Goal: Information Seeking & Learning: Find specific fact

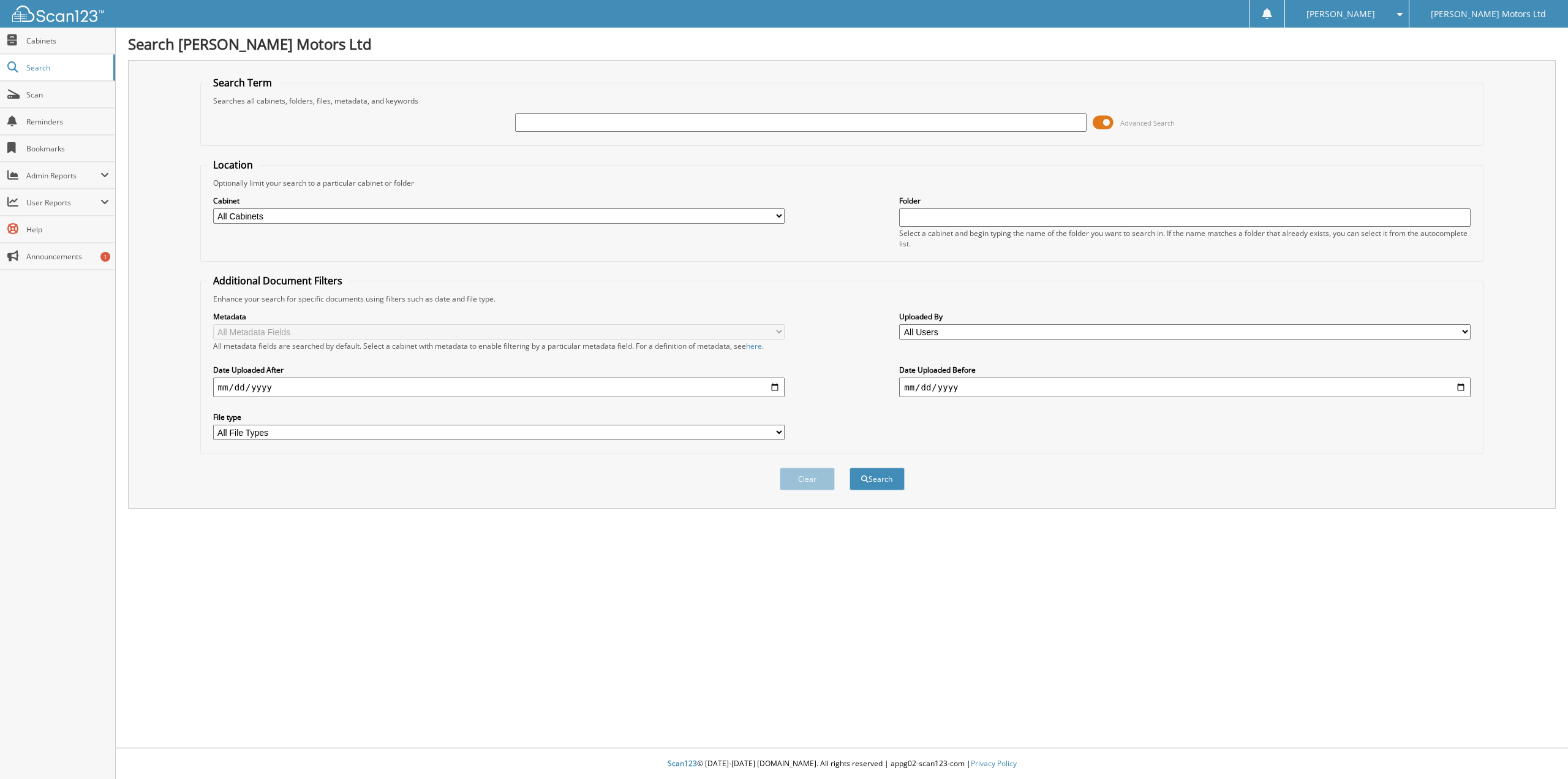
click at [569, 124] on input "text" at bounding box center [801, 123] width 572 height 19
type input "[PERSON_NAME]"
click at [850, 467] on button "Search" at bounding box center [877, 478] width 55 height 23
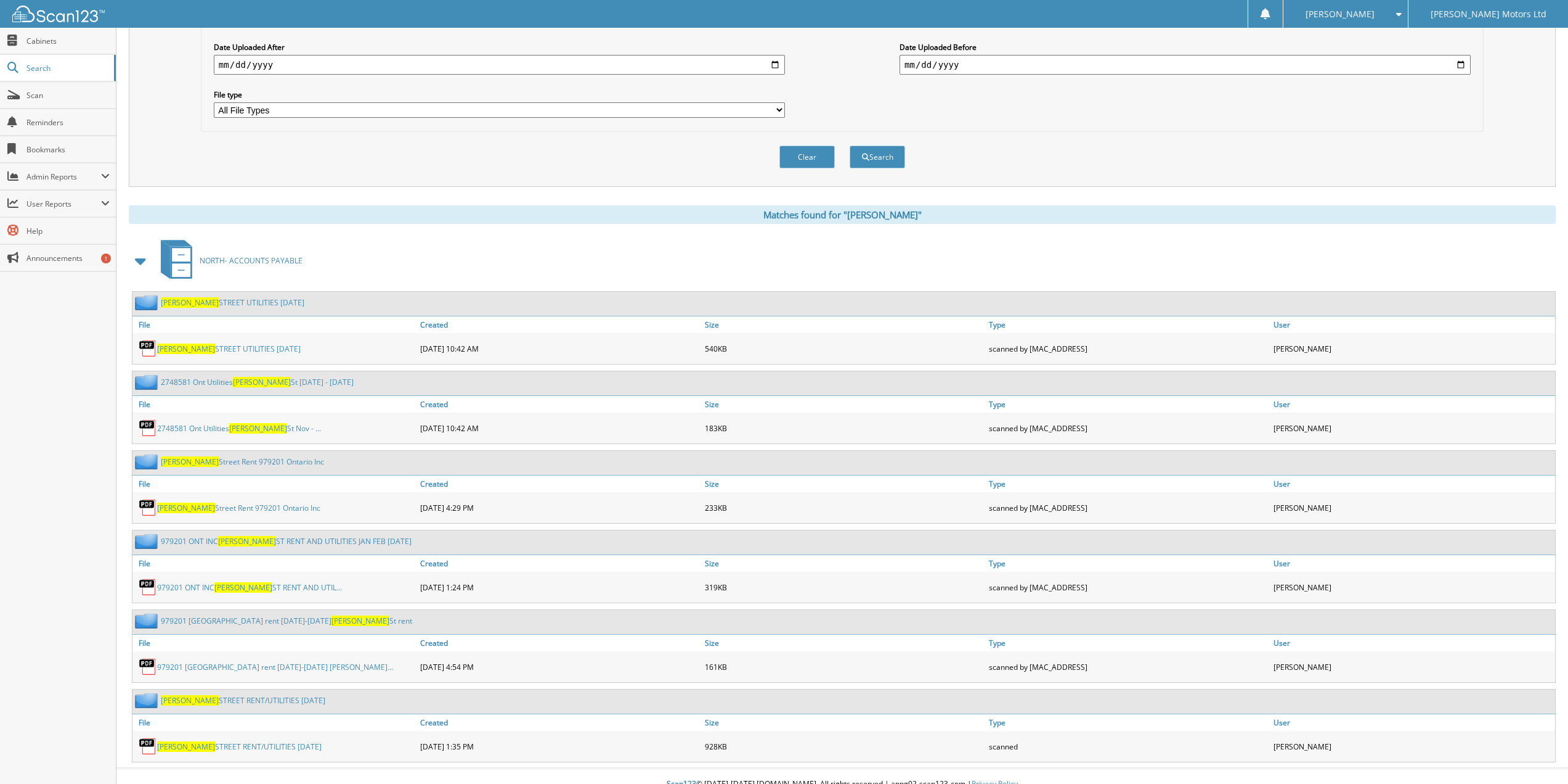
scroll to position [341, 0]
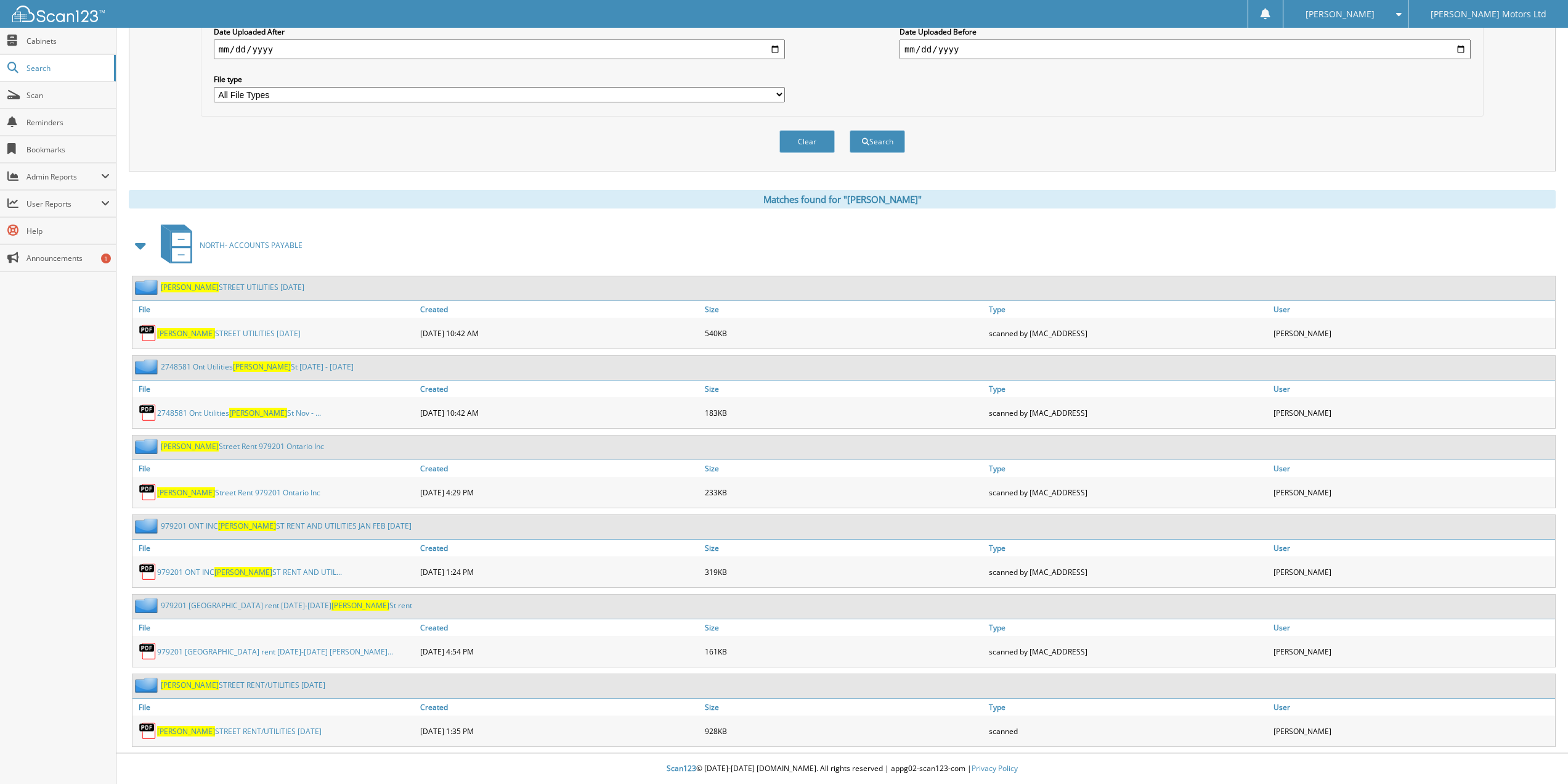
click at [232, 490] on link "Bowes Street Rent 979201 Ontario Inc" at bounding box center [239, 492] width 163 height 10
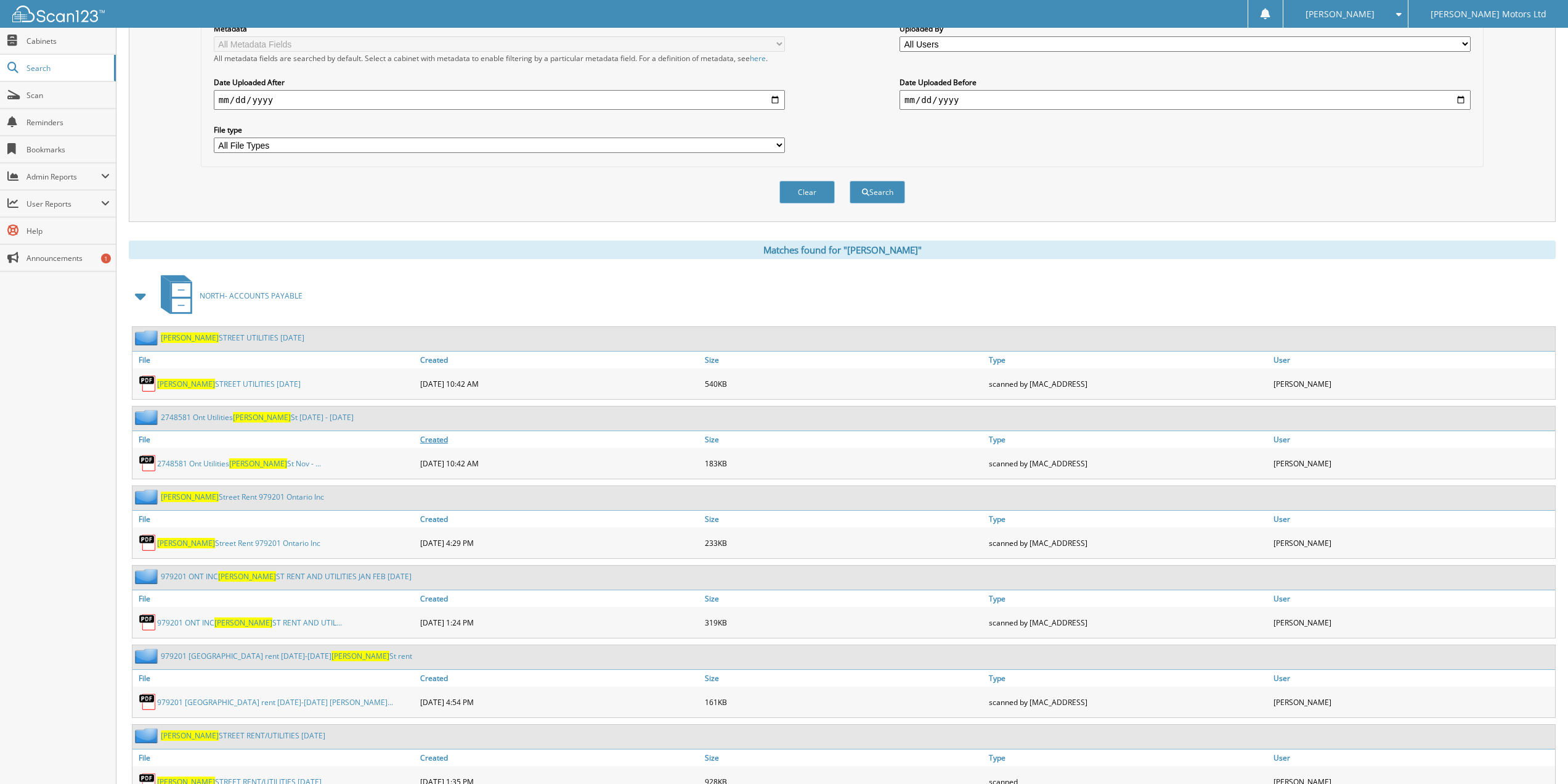
scroll to position [309, 0]
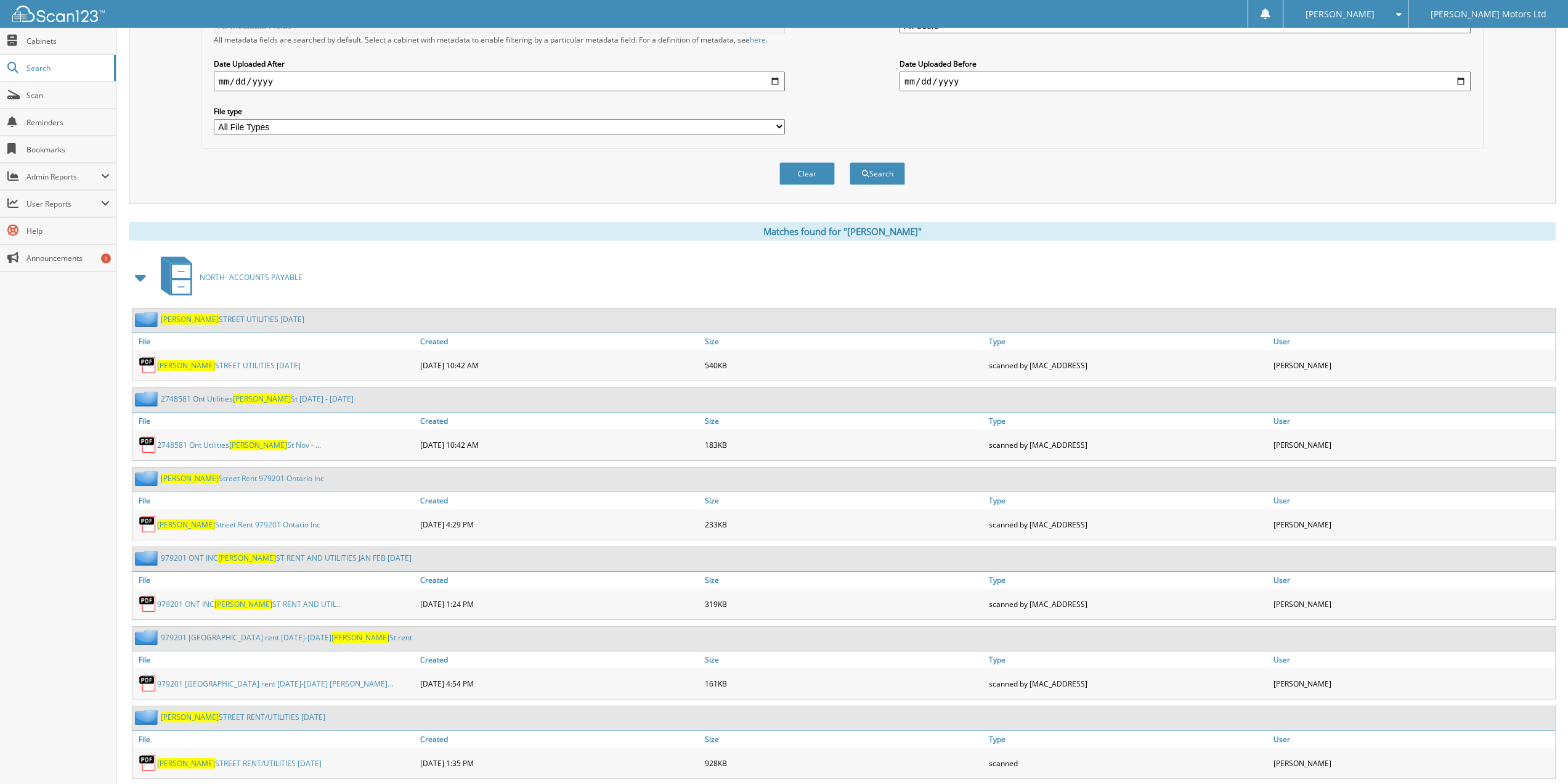
click at [137, 280] on span at bounding box center [141, 277] width 17 height 22
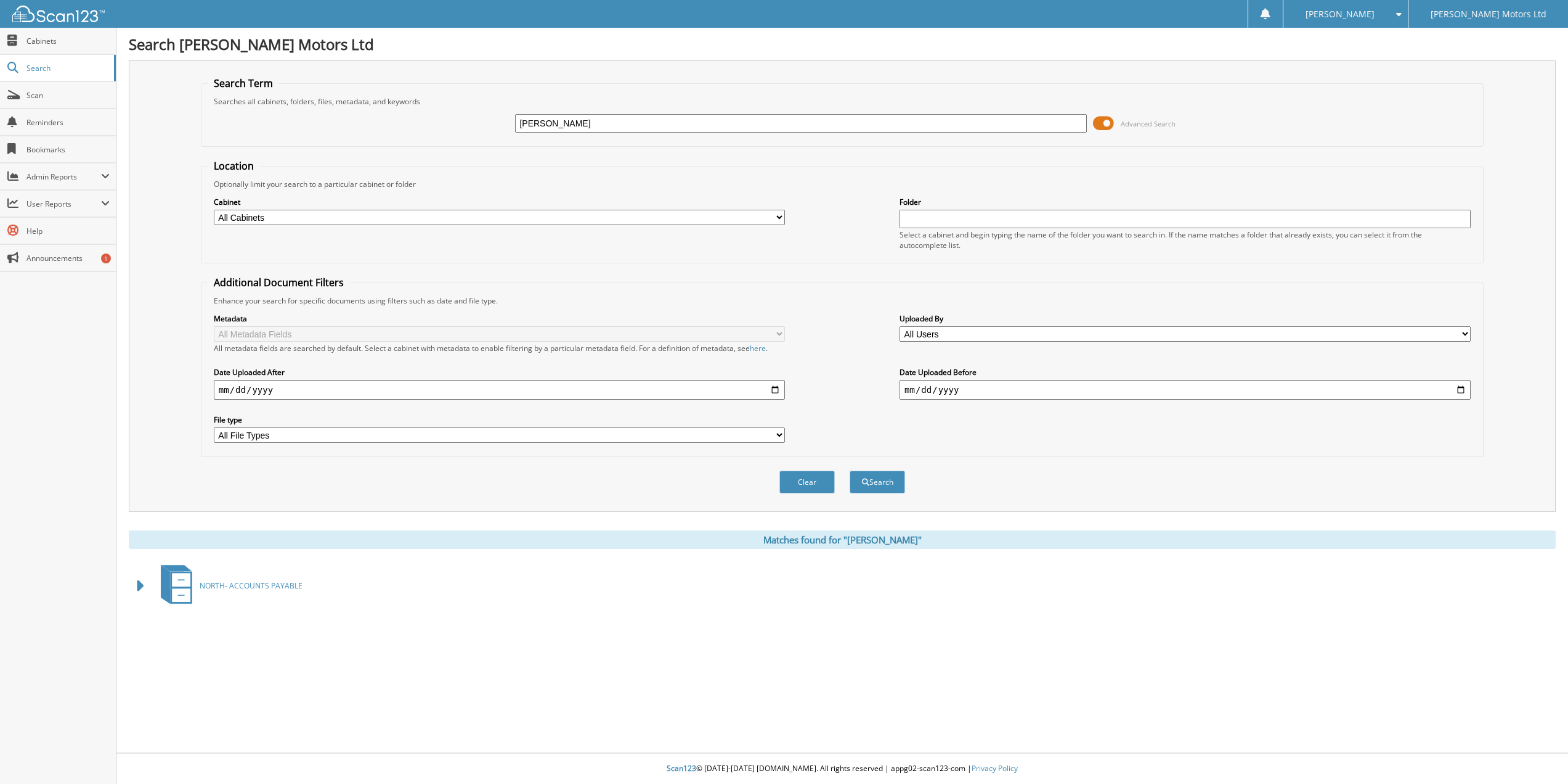
scroll to position [0, 0]
click at [140, 587] on span at bounding box center [141, 586] width 17 height 22
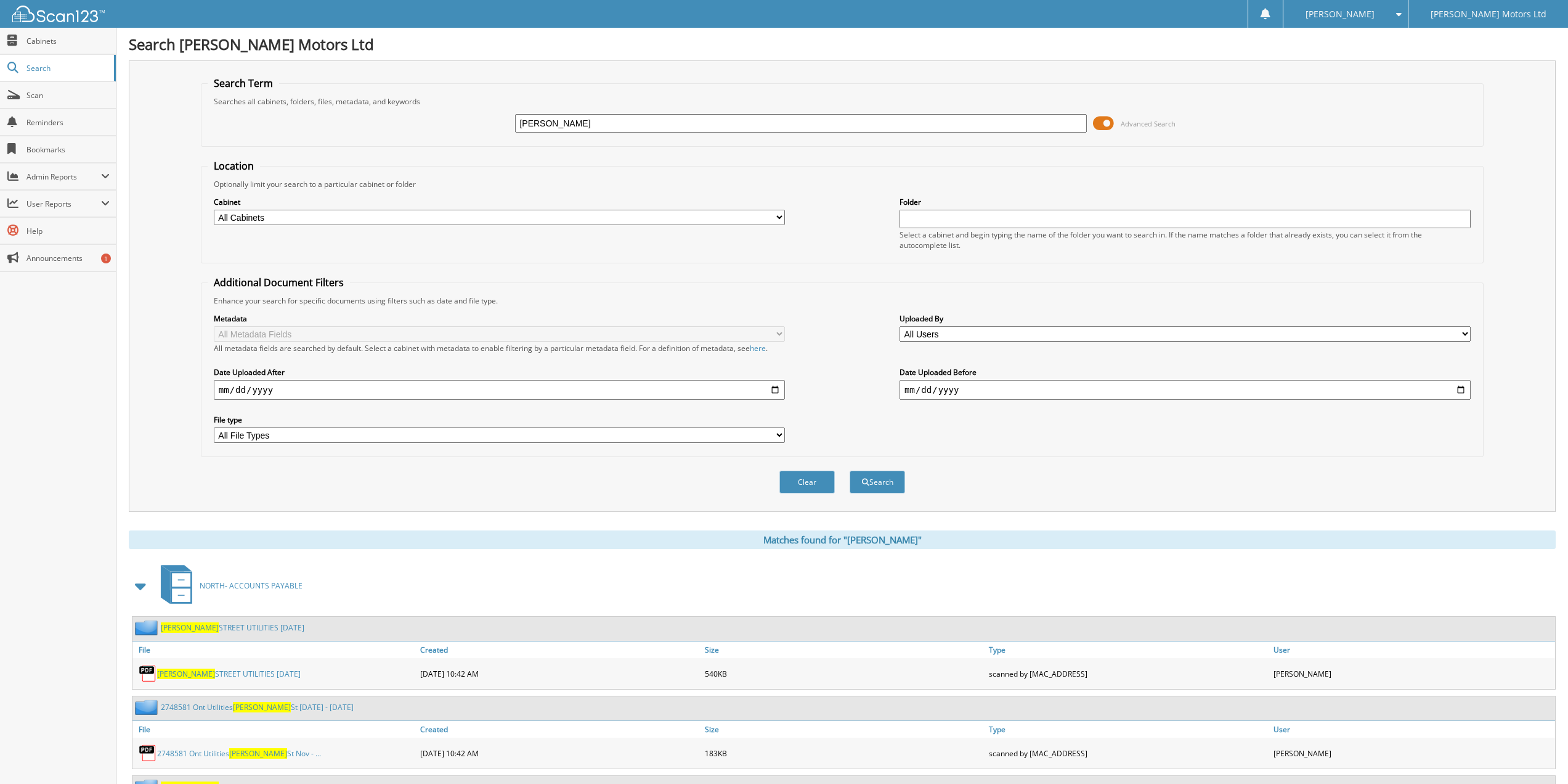
drag, startPoint x: 575, startPoint y: 124, endPoint x: 464, endPoint y: 124, distance: 111.0
click at [465, 124] on div "bowes Advanced Search" at bounding box center [842, 122] width 1270 height 33
click at [43, 67] on span "Search" at bounding box center [67, 68] width 82 height 10
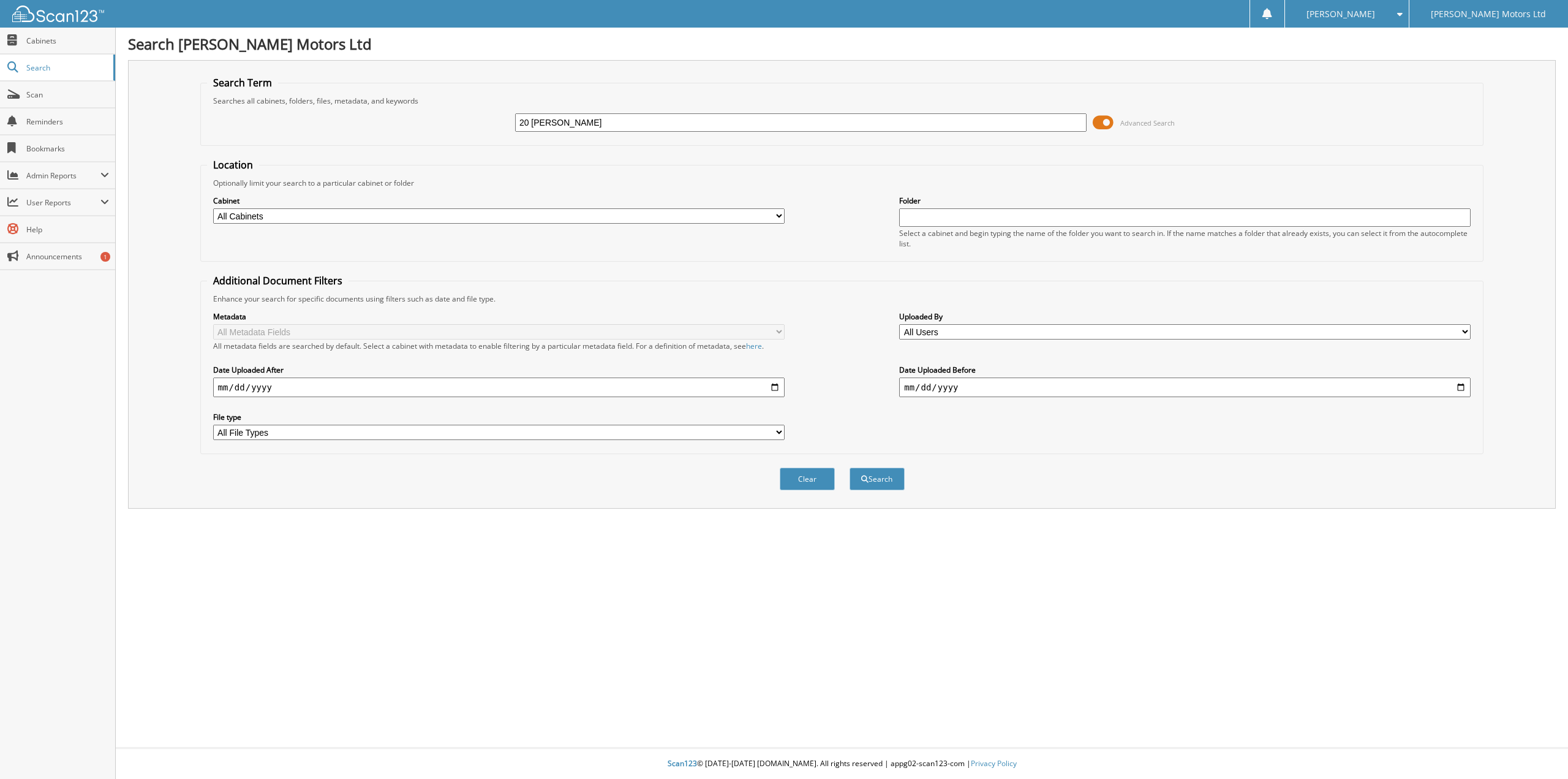
type input "20 bowes"
click at [850, 467] on button "Search" at bounding box center [877, 478] width 55 height 23
type input "lease"
click at [850, 467] on button "Search" at bounding box center [877, 478] width 55 height 23
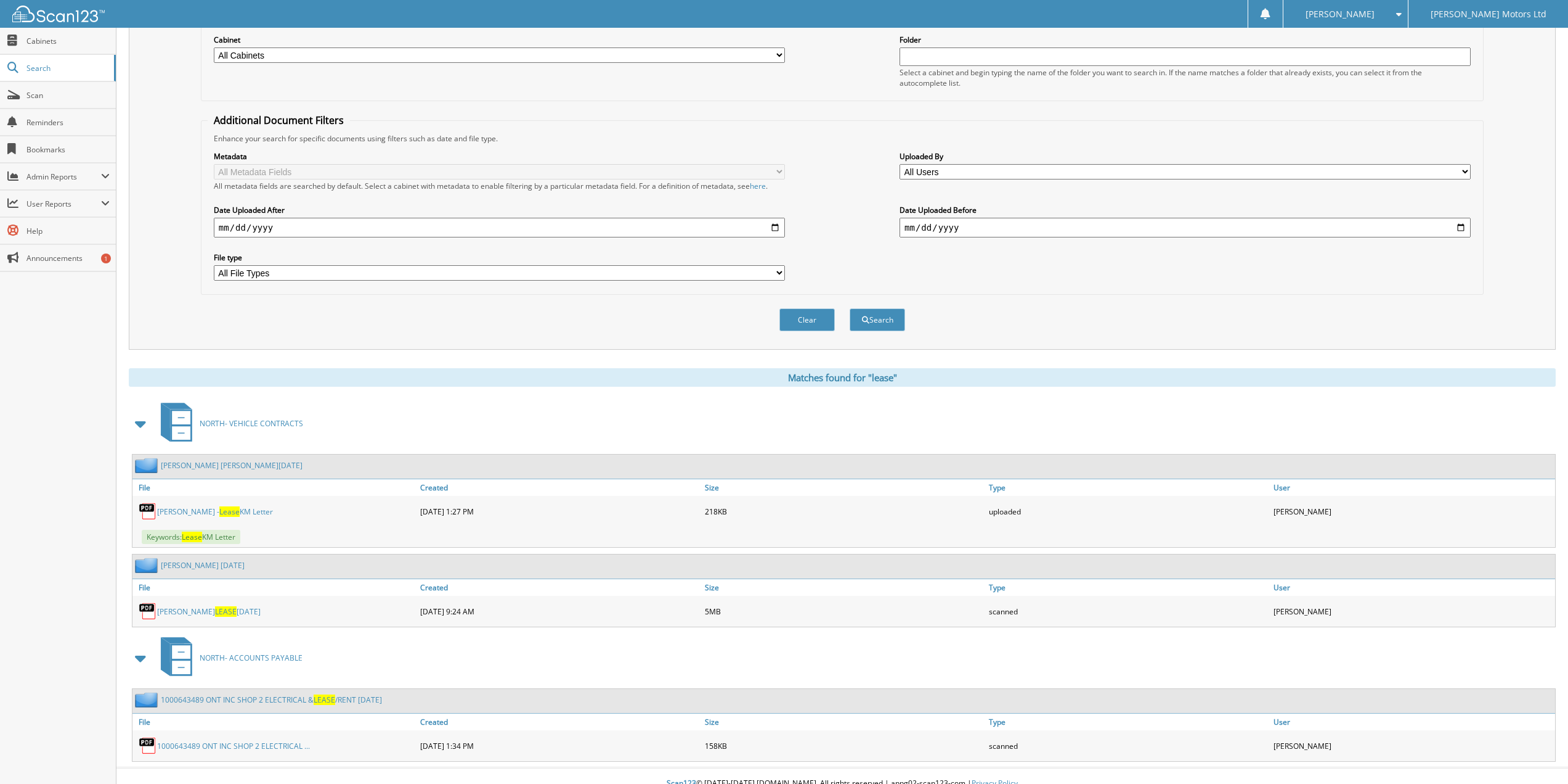
scroll to position [178, 0]
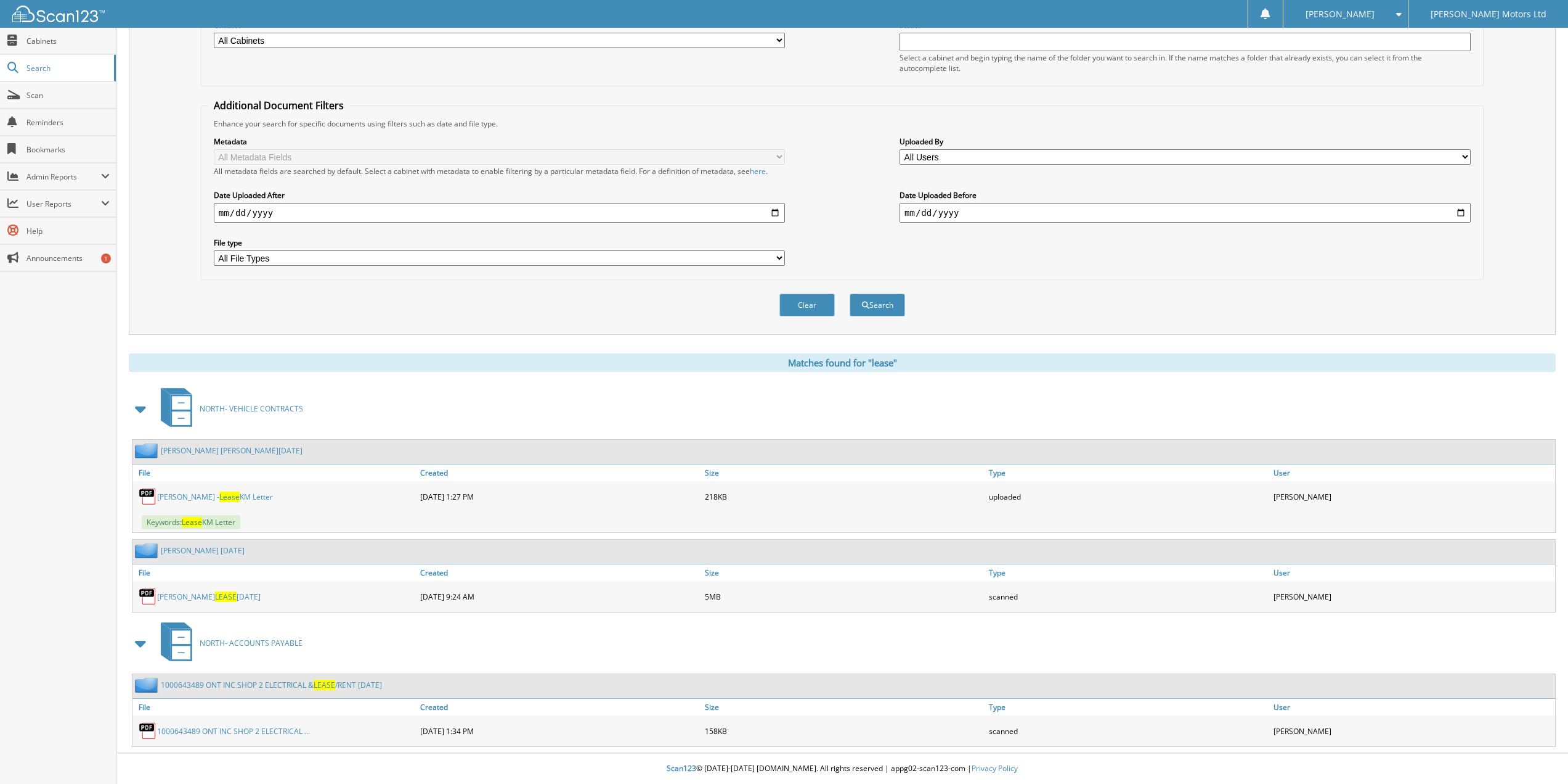
click at [284, 733] on link "1000643489 ONT INC SHOP 2 ELECTRICAL ..." at bounding box center [234, 730] width 153 height 10
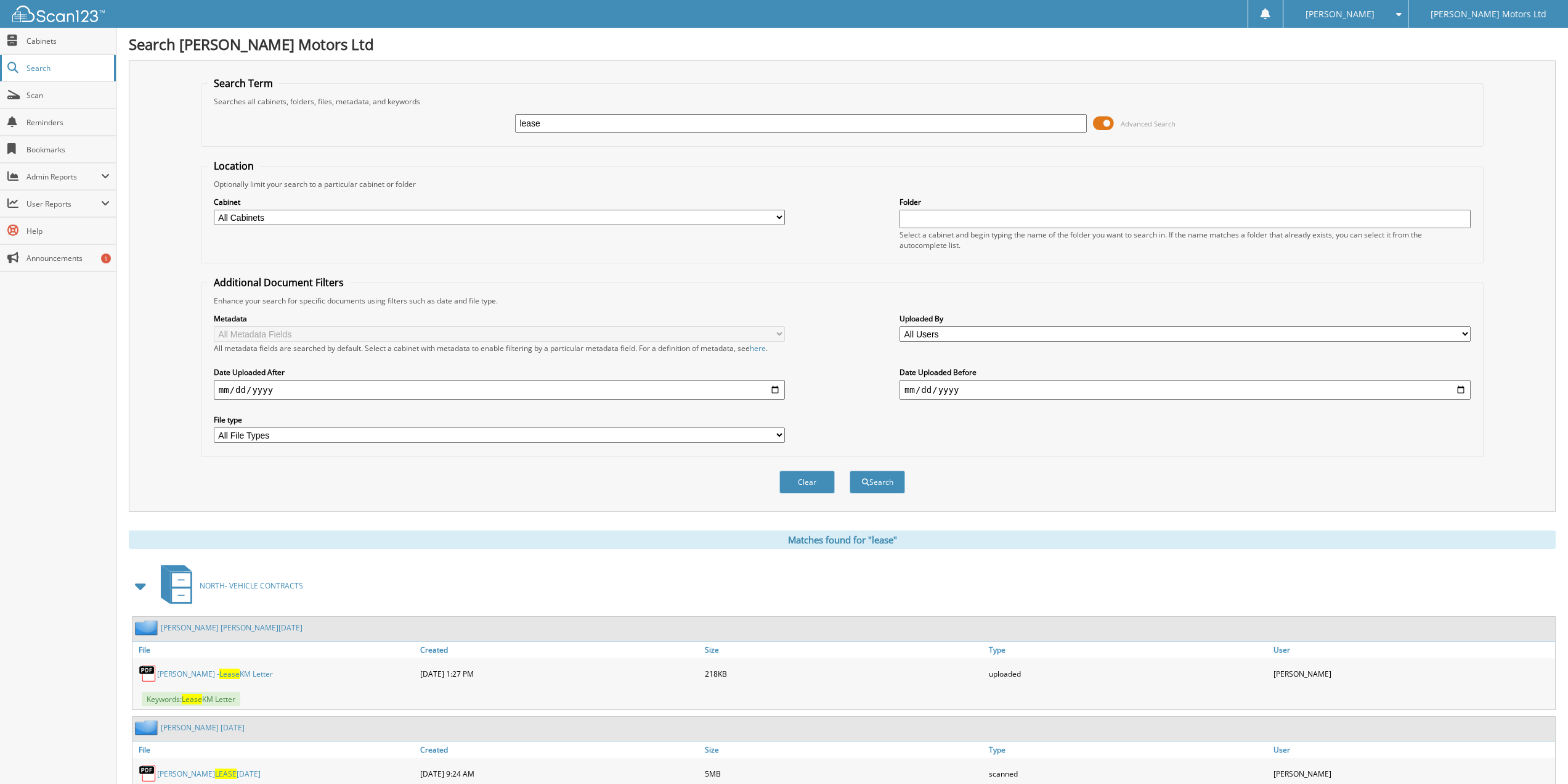
click at [48, 70] on span "Search" at bounding box center [67, 68] width 82 height 10
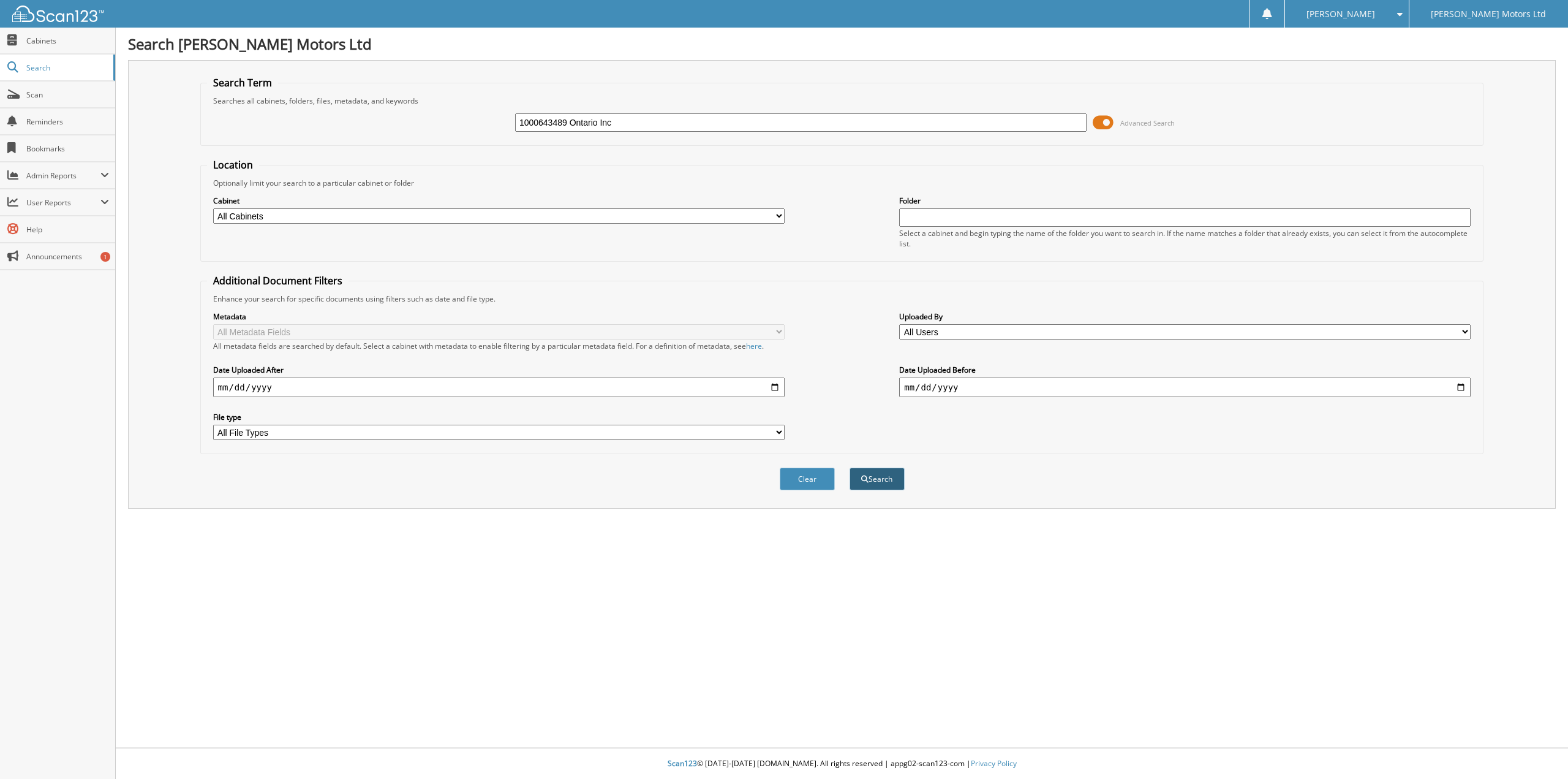
type input "1000643489 Ontario Inc"
click at [877, 481] on button "Search" at bounding box center [877, 478] width 55 height 23
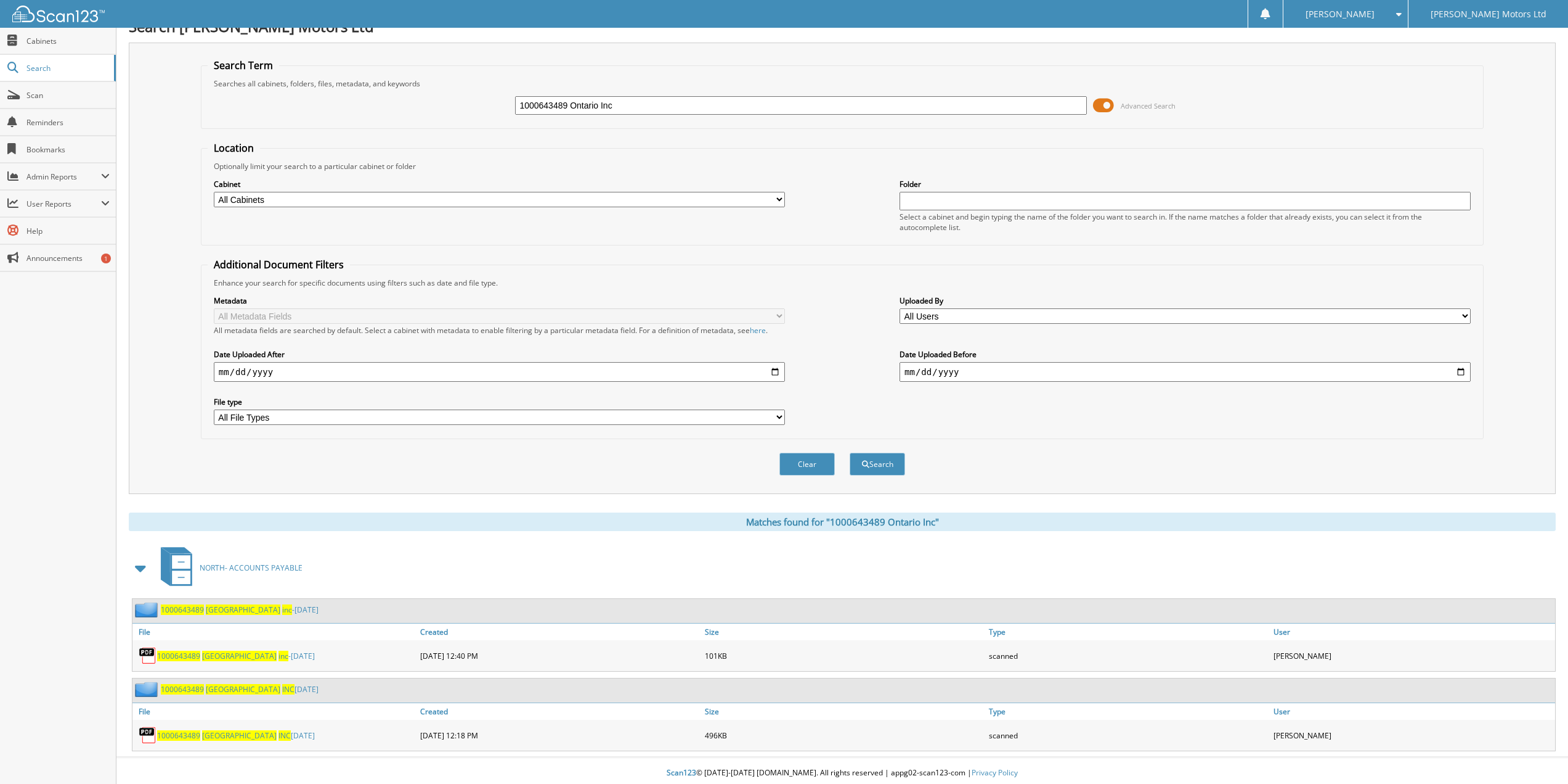
scroll to position [23, 0]
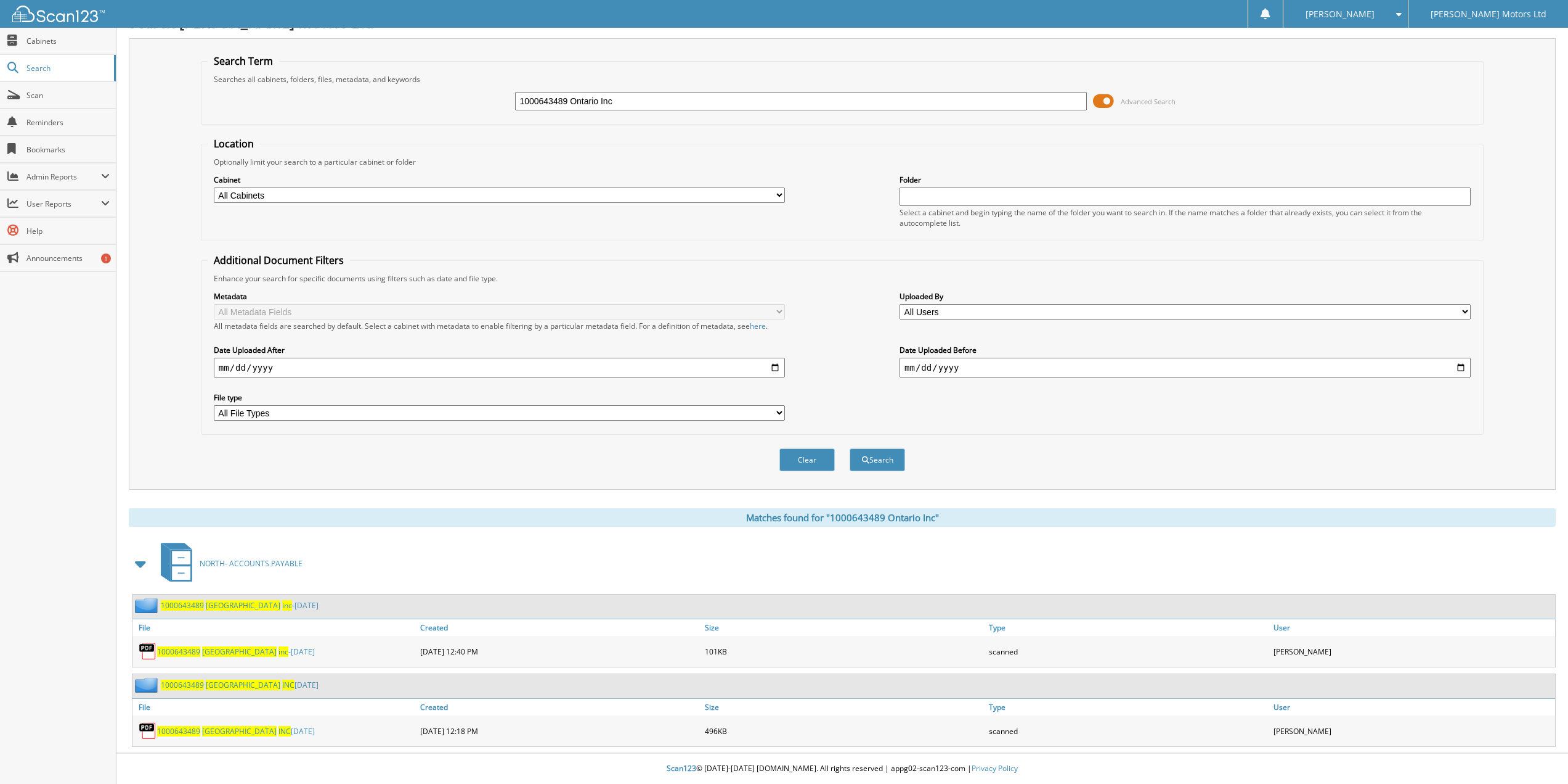
click at [199, 650] on span "1000643489" at bounding box center [178, 651] width 43 height 10
click at [39, 71] on span "Search" at bounding box center [67, 68] width 82 height 10
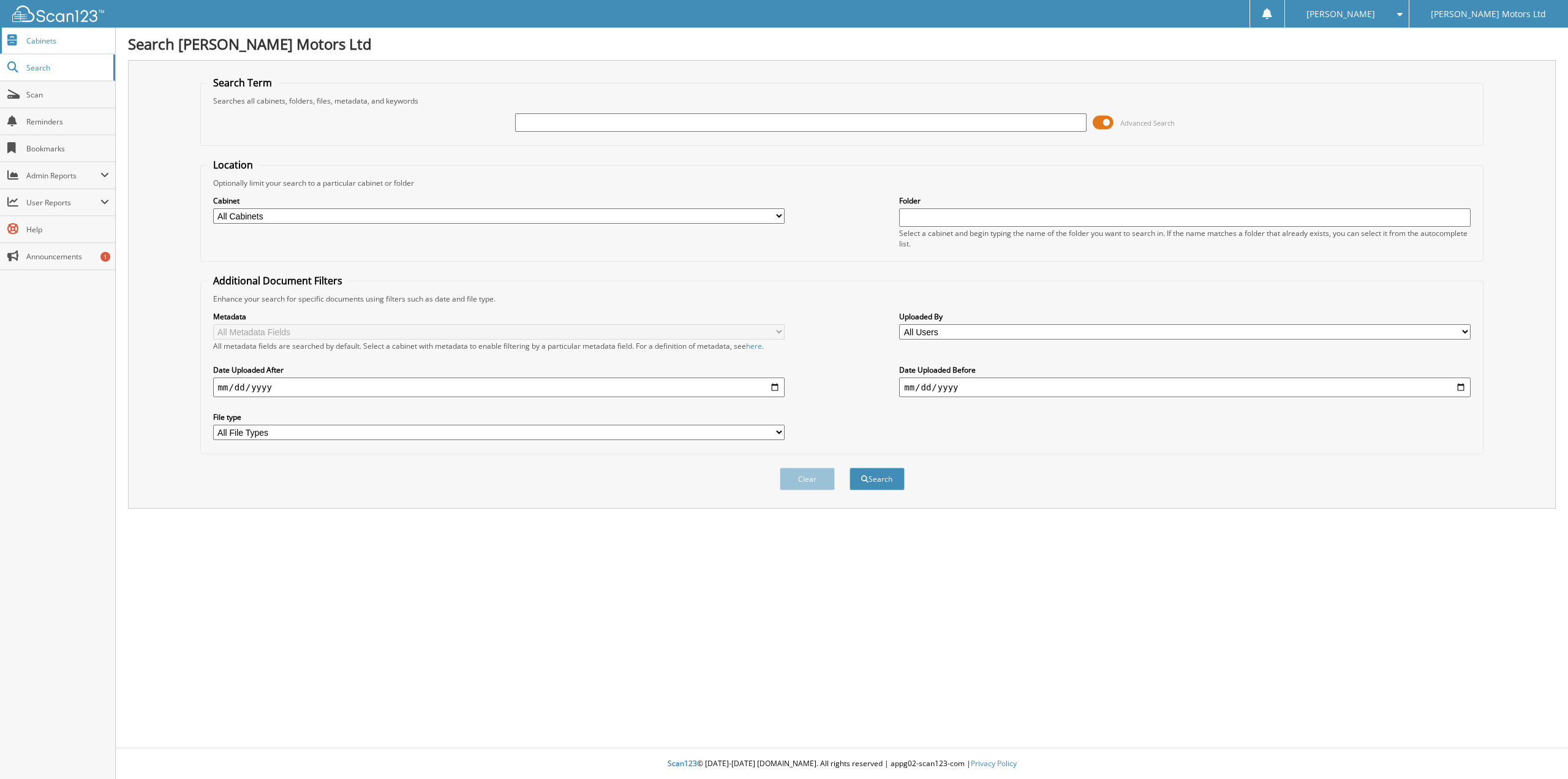
click at [48, 40] on span "Cabinets" at bounding box center [68, 41] width 83 height 10
click at [45, 43] on span "Cabinets" at bounding box center [68, 41] width 83 height 10
